Goal: Register for event/course

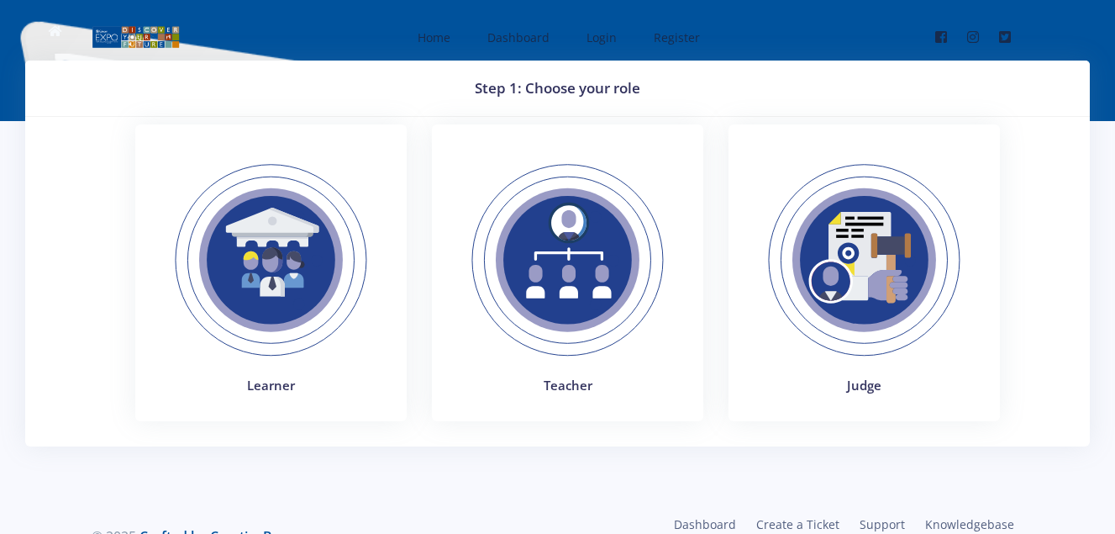
click at [709, 203] on link "Teacher" at bounding box center [567, 285] width 297 height 323
click at [320, 254] on img at bounding box center [270, 260] width 231 height 231
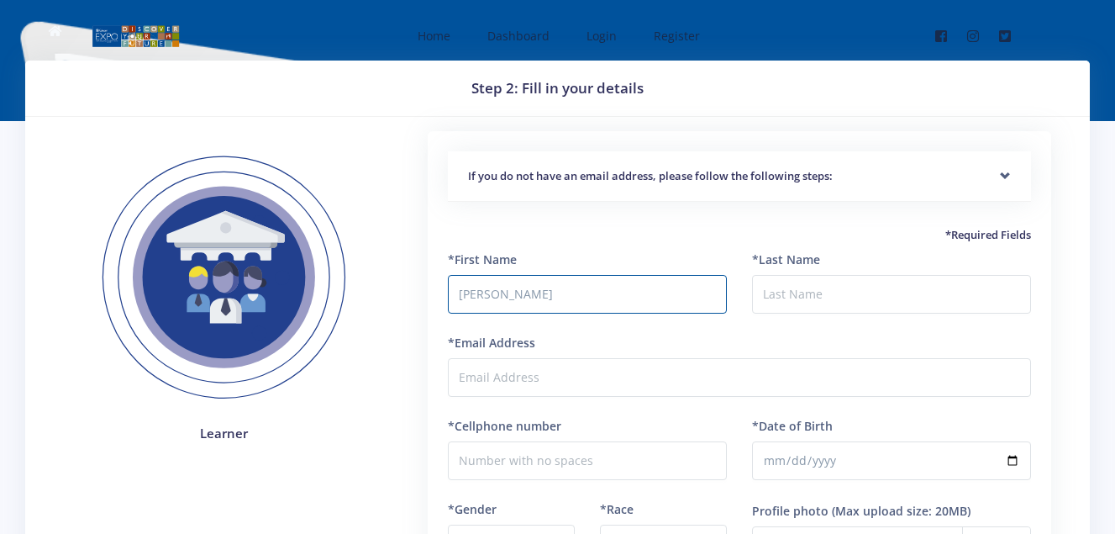
type input "[PERSON_NAME]"
type input "Nyashadzaishe"
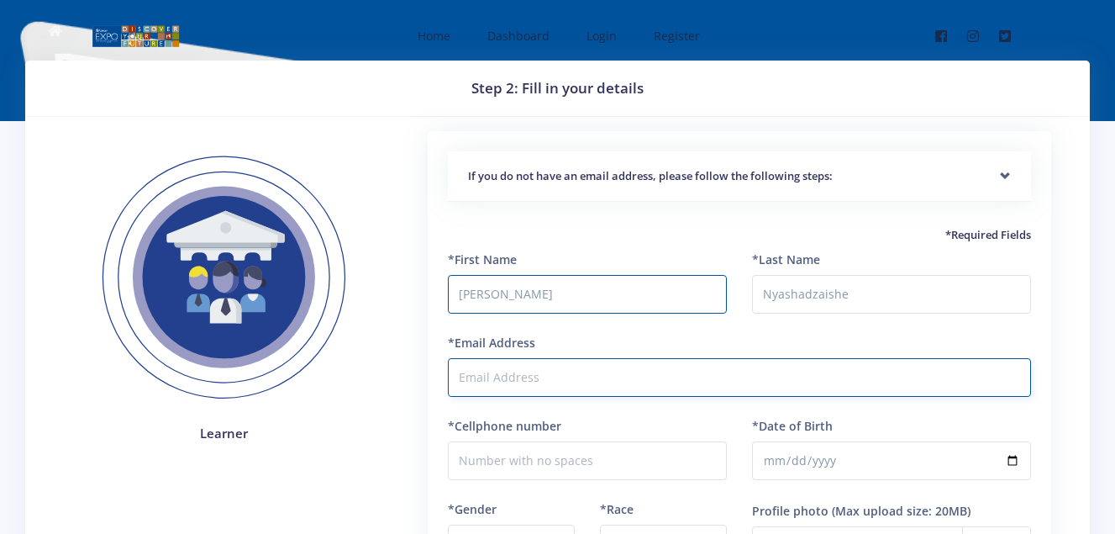
type input "[EMAIL_ADDRESS][DOMAIN_NAME]"
type input "0816435630"
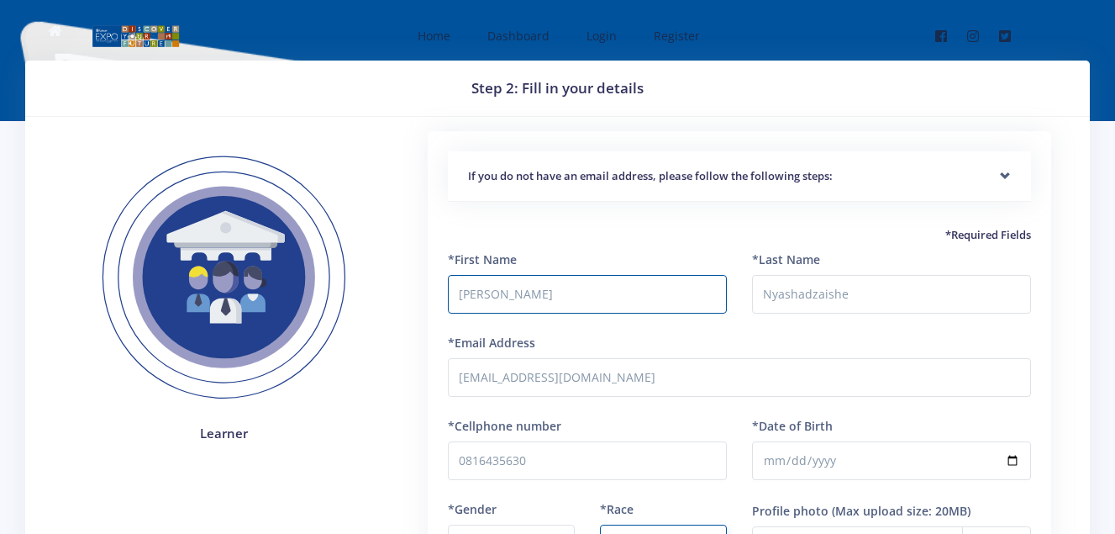
select select "[DEMOGRAPHIC_DATA]"
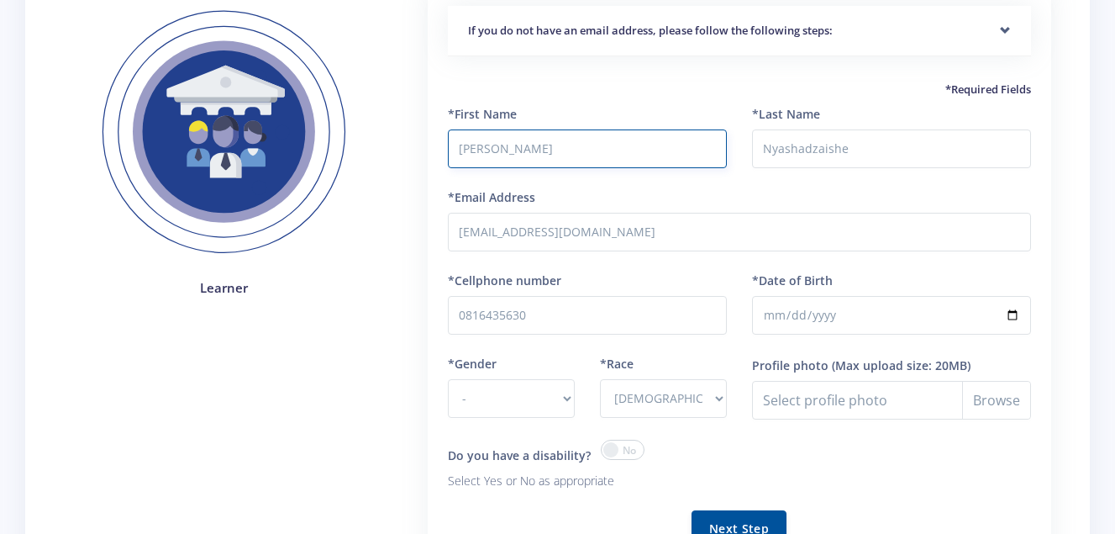
scroll to position [202, 0]
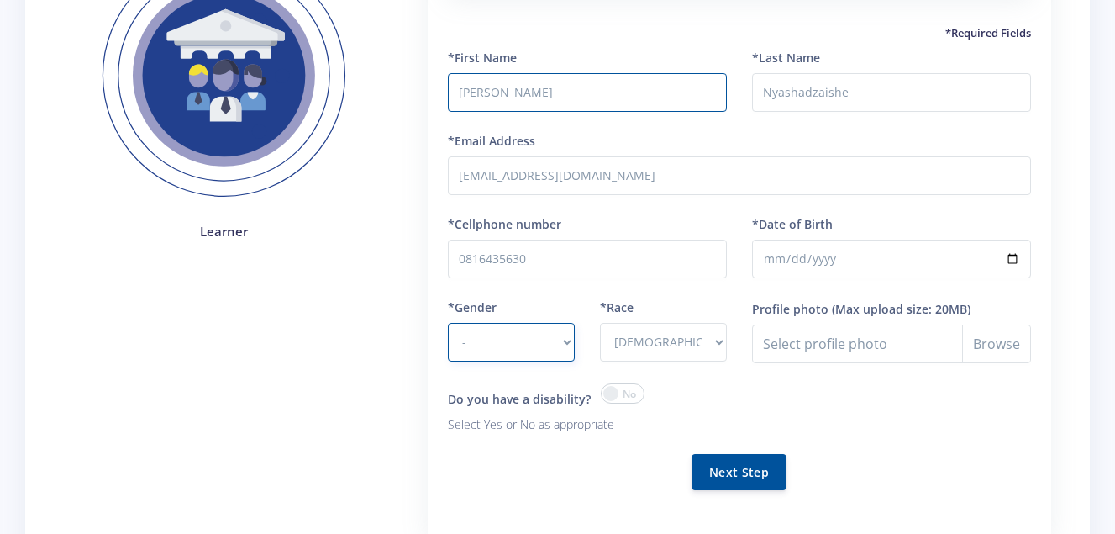
click at [545, 339] on select "- [DEMOGRAPHIC_DATA] [DEMOGRAPHIC_DATA]" at bounding box center [511, 342] width 127 height 39
select select "M"
click at [448, 323] on select "- [DEMOGRAPHIC_DATA] [DEMOGRAPHIC_DATA]" at bounding box center [511, 342] width 127 height 39
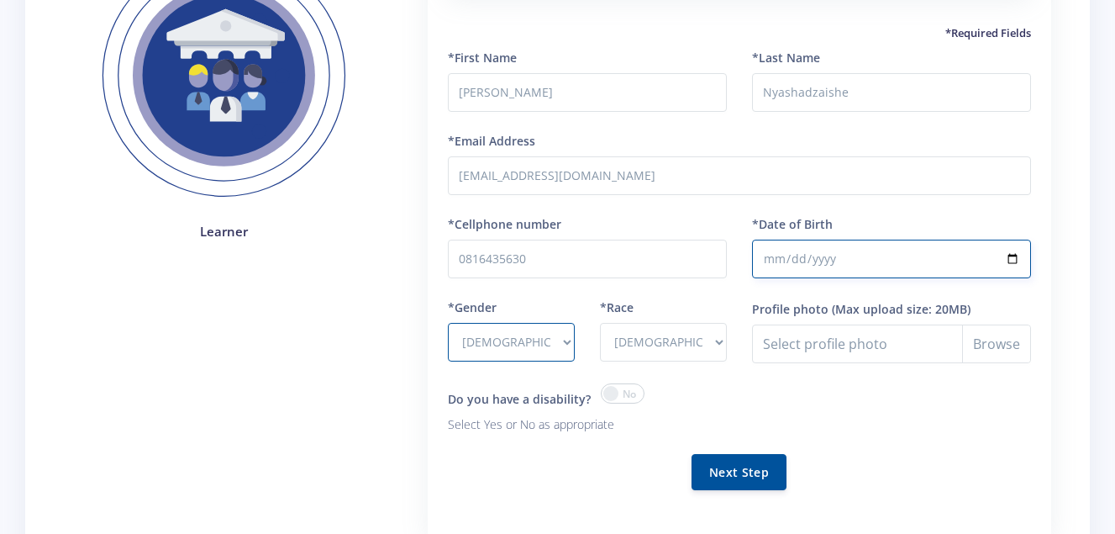
click at [792, 266] on input "*Date of Birth" at bounding box center [891, 258] width 279 height 39
click at [777, 266] on input "*Date of Birth" at bounding box center [891, 258] width 279 height 39
type input "[DATE]"
click at [1015, 256] on input "[DATE]" at bounding box center [891, 258] width 279 height 39
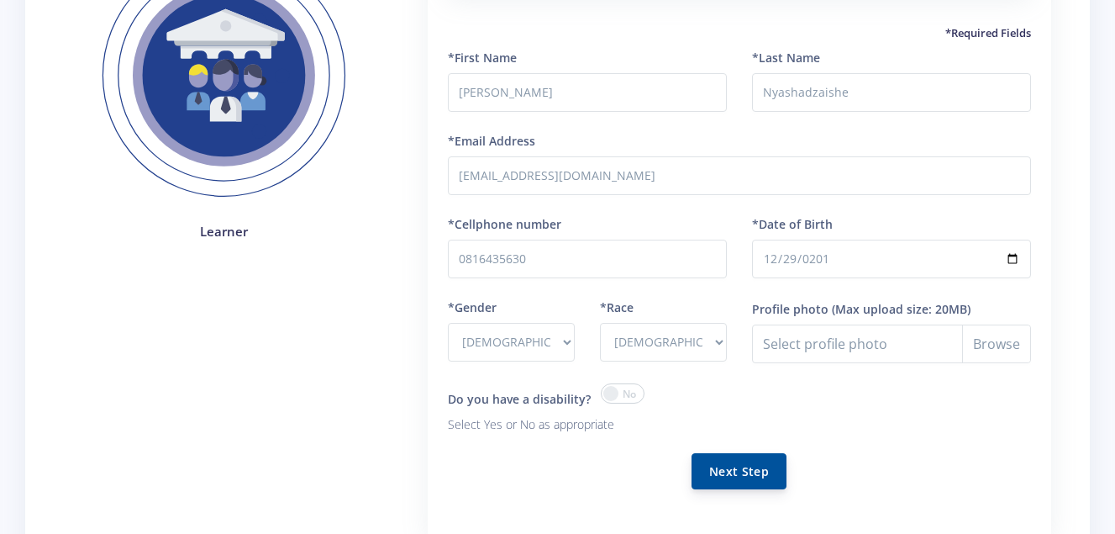
click at [711, 476] on button "Next Step" at bounding box center [739, 471] width 95 height 36
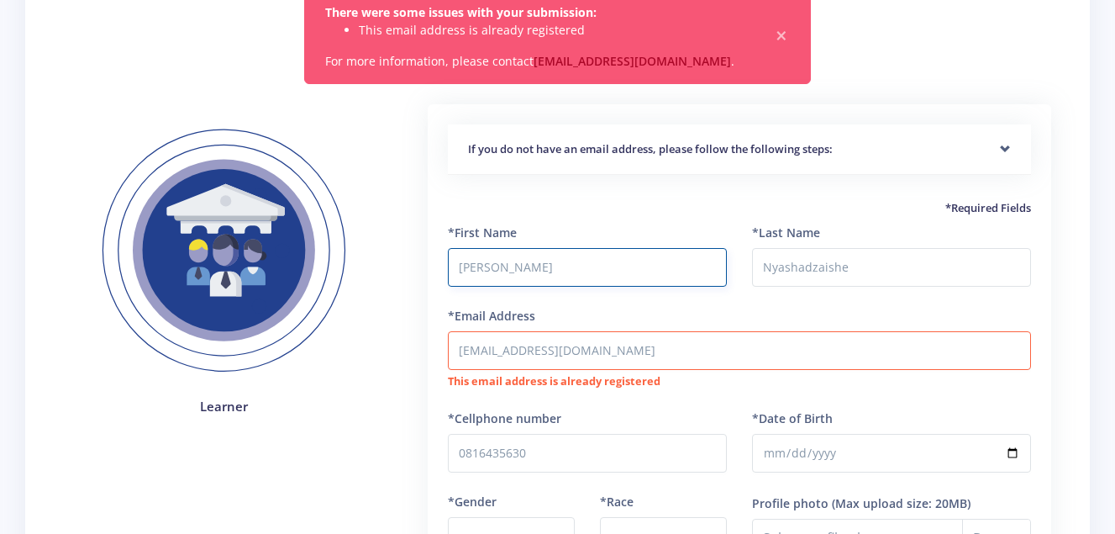
scroll to position [501, 0]
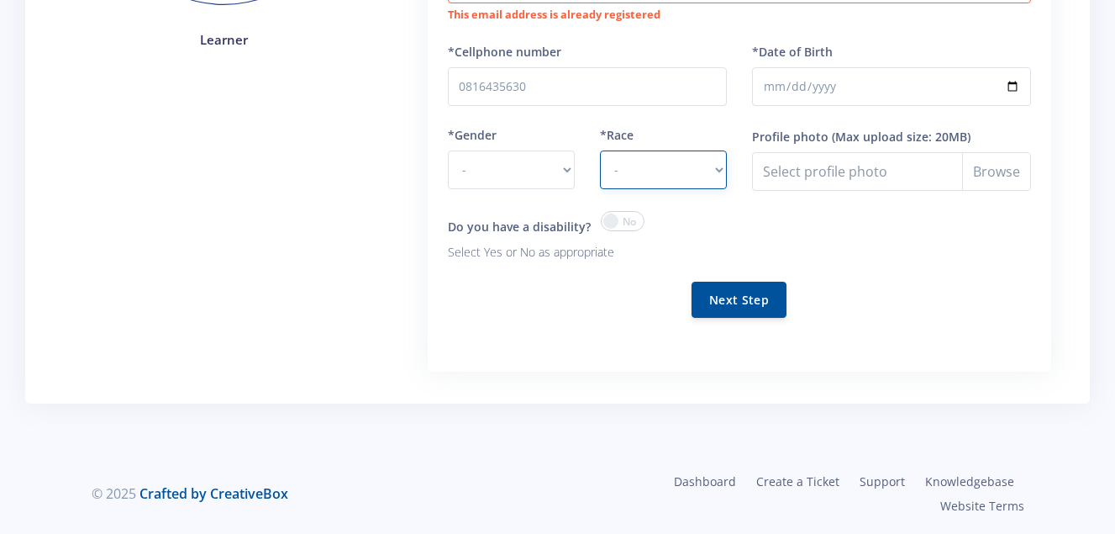
click at [633, 181] on select "- [DEMOGRAPHIC_DATA] Coloured Indian White Other" at bounding box center [663, 169] width 127 height 39
select select "[DEMOGRAPHIC_DATA]"
click at [600, 150] on select "- [DEMOGRAPHIC_DATA] Coloured Indian White Other" at bounding box center [663, 169] width 127 height 39
click at [562, 160] on select "- [DEMOGRAPHIC_DATA] [DEMOGRAPHIC_DATA]" at bounding box center [511, 169] width 127 height 39
select select "M"
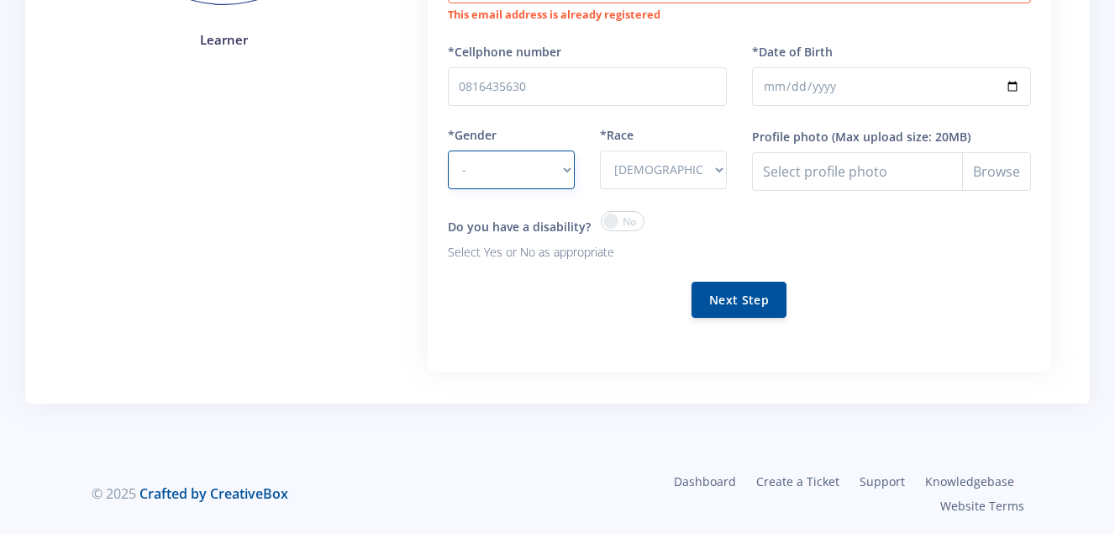
click at [448, 150] on select "- [DEMOGRAPHIC_DATA] [DEMOGRAPHIC_DATA]" at bounding box center [511, 169] width 127 height 39
click at [716, 287] on button "Next Step" at bounding box center [739, 299] width 95 height 36
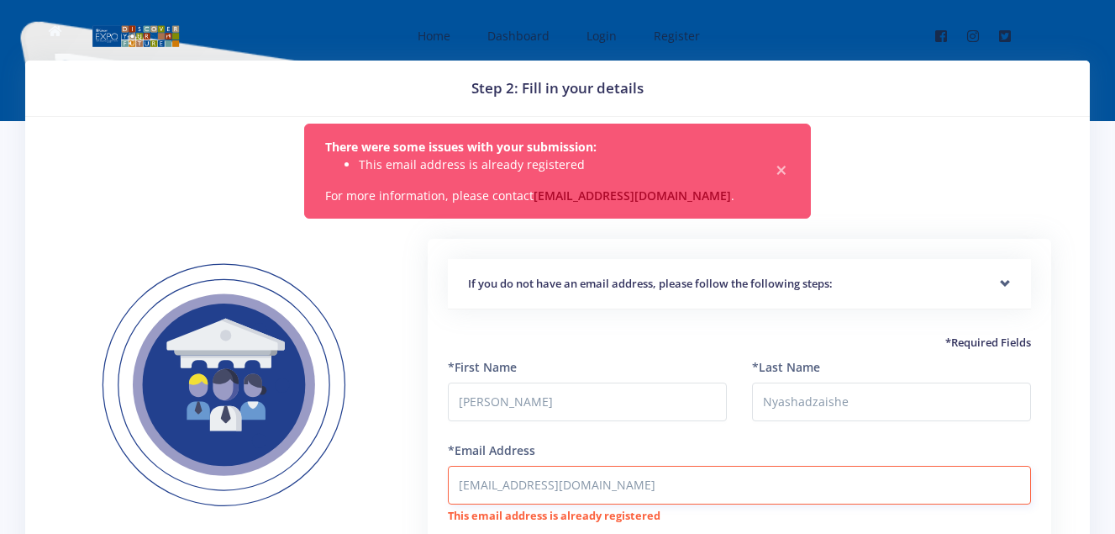
click at [654, 476] on input "[EMAIL_ADDRESS][DOMAIN_NAME]" at bounding box center [739, 485] width 583 height 39
type input "shawnmundiya@out"
